Goal: Transaction & Acquisition: Purchase product/service

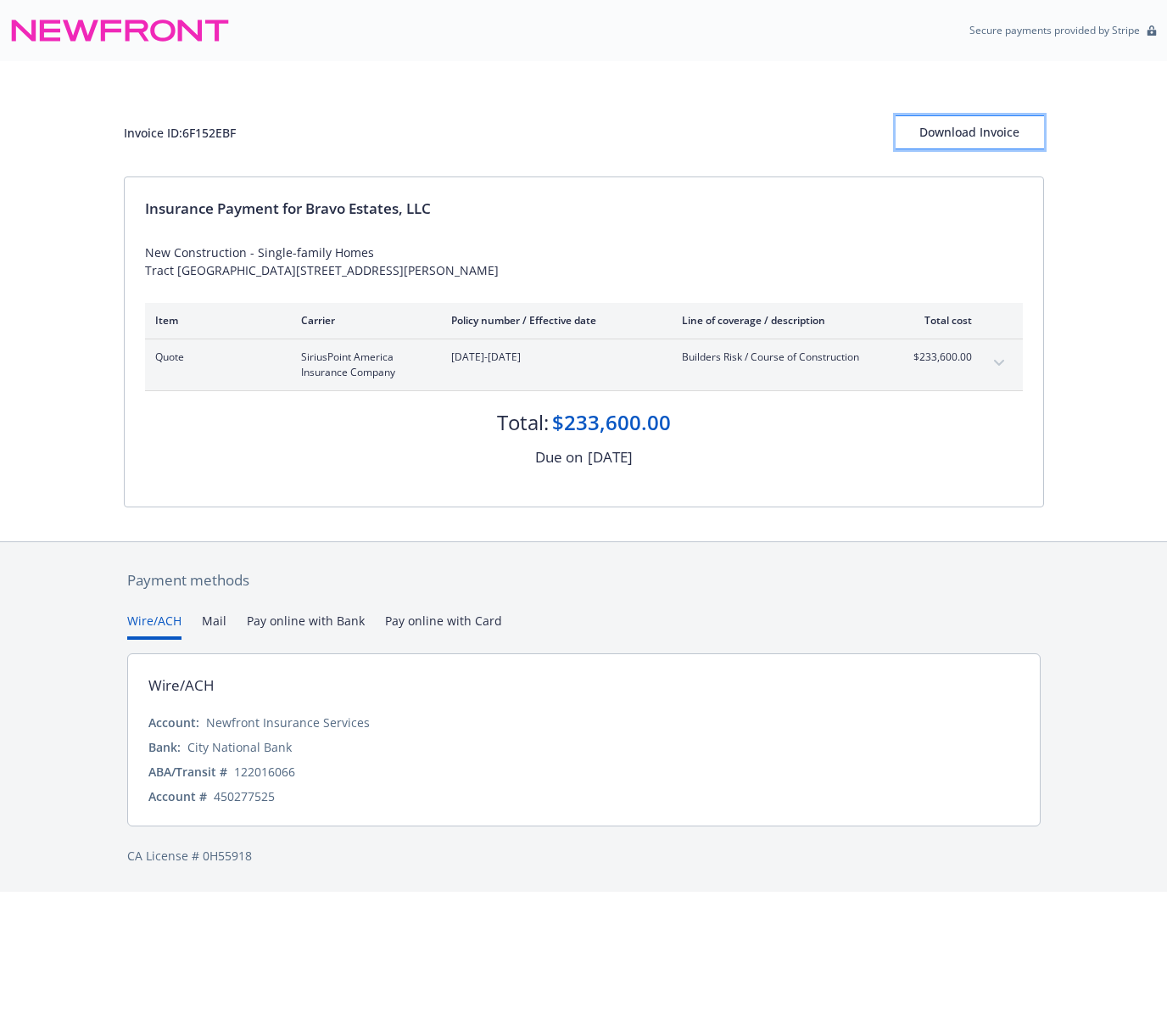
click at [955, 134] on div "Download Invoice" at bounding box center [969, 131] width 149 height 32
click at [212, 624] on button "Mail" at bounding box center [213, 626] width 25 height 28
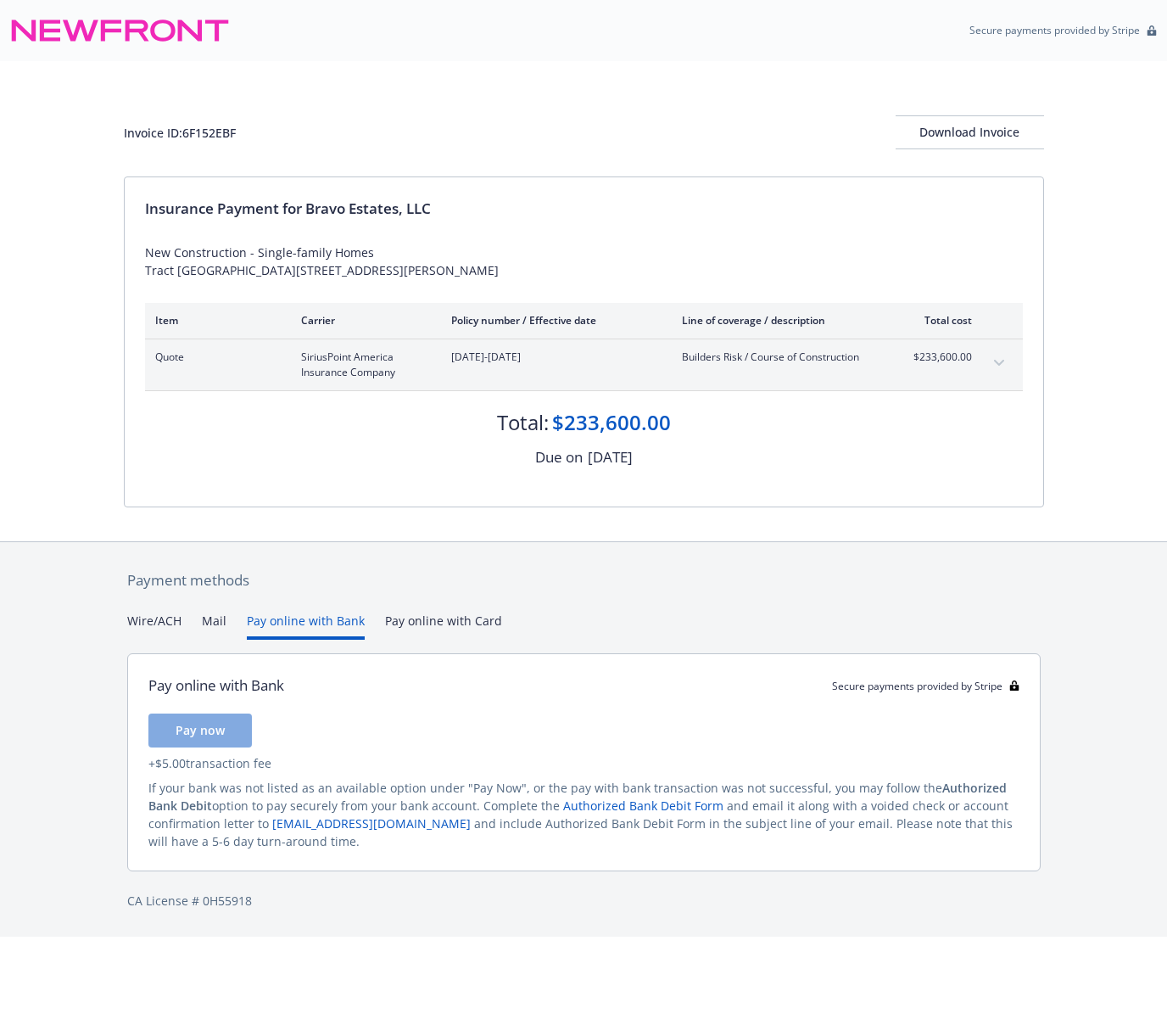
drag, startPoint x: 285, startPoint y: 626, endPoint x: 334, endPoint y: 628, distance: 49.0
click at [285, 626] on button "Pay online with Bank" at bounding box center [305, 626] width 118 height 28
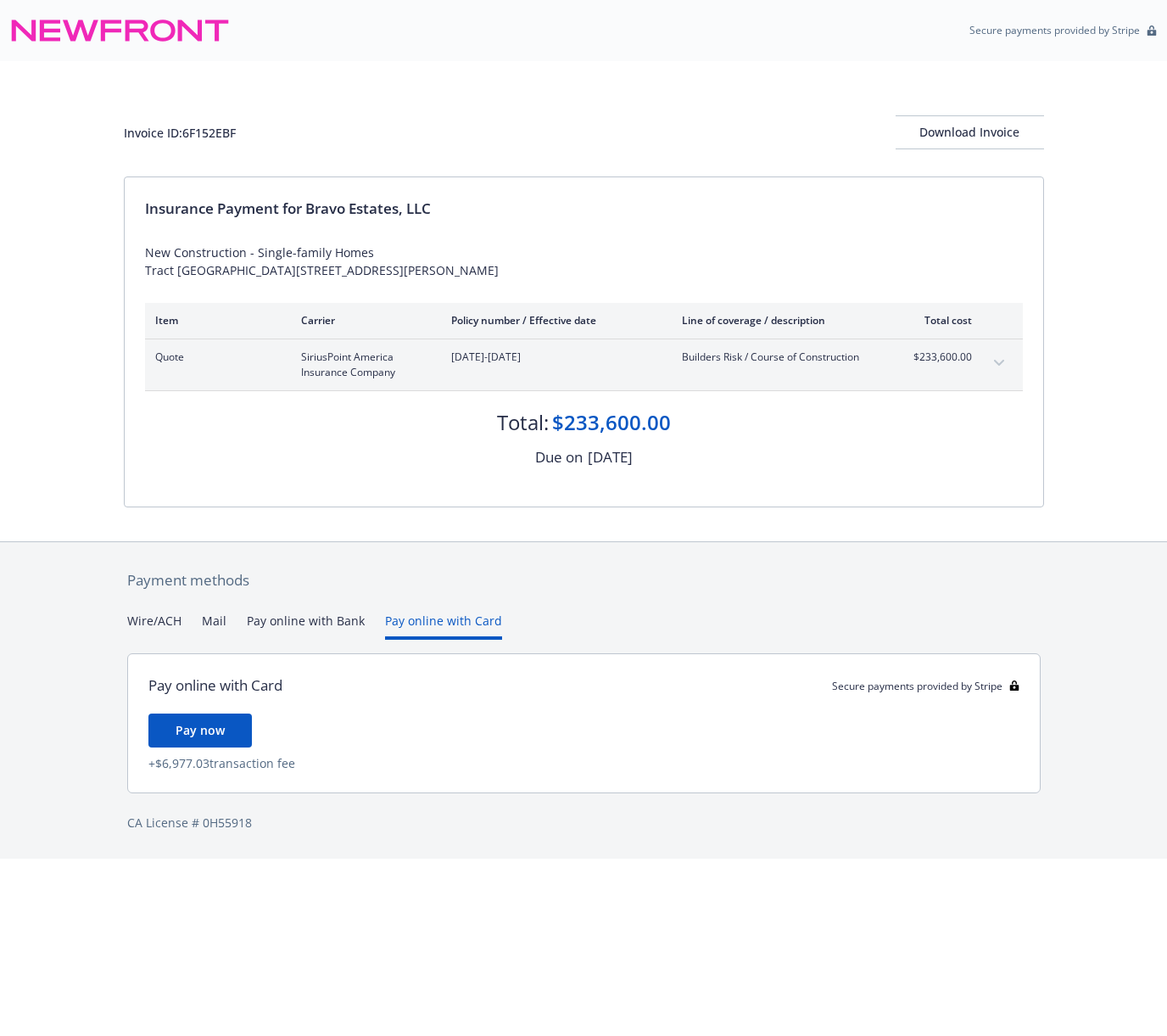
click at [439, 621] on button "Pay online with Card" at bounding box center [443, 626] width 117 height 28
